Goal: Task Accomplishment & Management: Manage account settings

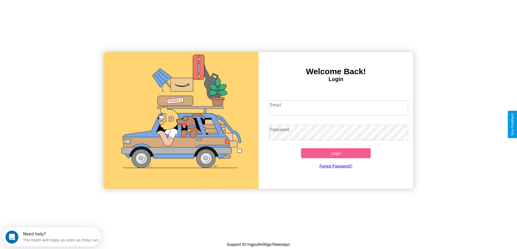
click at [338, 108] on input "Email" at bounding box center [338, 107] width 139 height 15
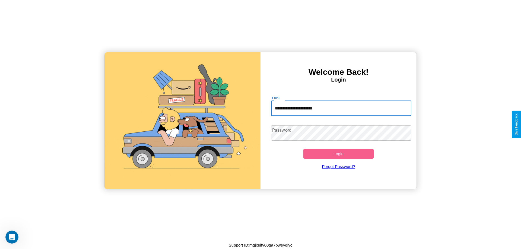
type input "**********"
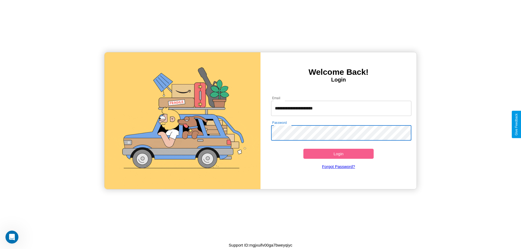
click at [338, 154] on button "Login" at bounding box center [338, 154] width 70 height 10
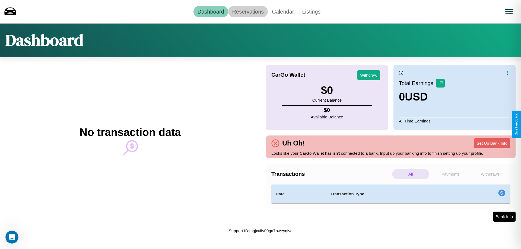
click at [248, 11] on link "Reservations" at bounding box center [248, 11] width 40 height 11
